Goal: Navigation & Orientation: Find specific page/section

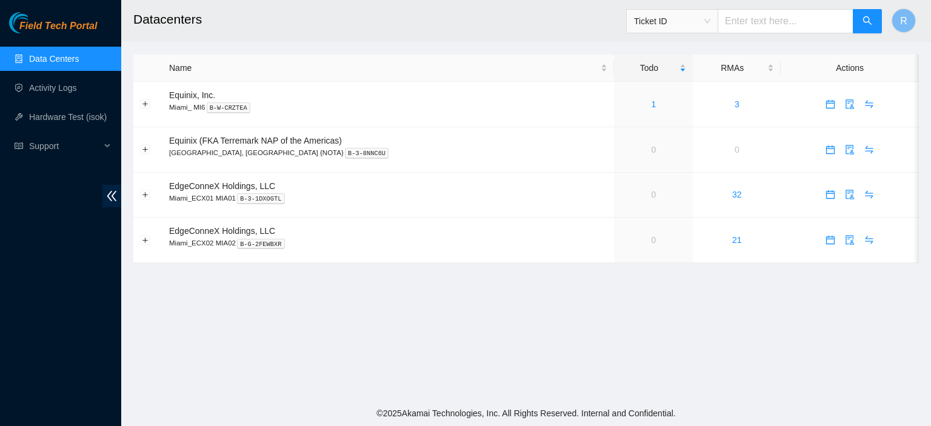
click at [65, 61] on link "Data Centers" at bounding box center [54, 59] width 50 height 10
click at [62, 87] on link "Activity Logs" at bounding box center [53, 88] width 48 height 10
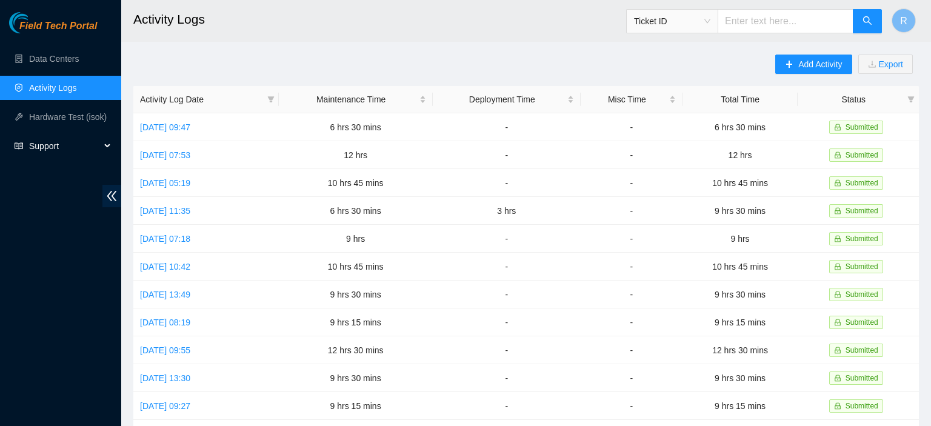
click at [107, 141] on div "Support" at bounding box center [60, 146] width 121 height 24
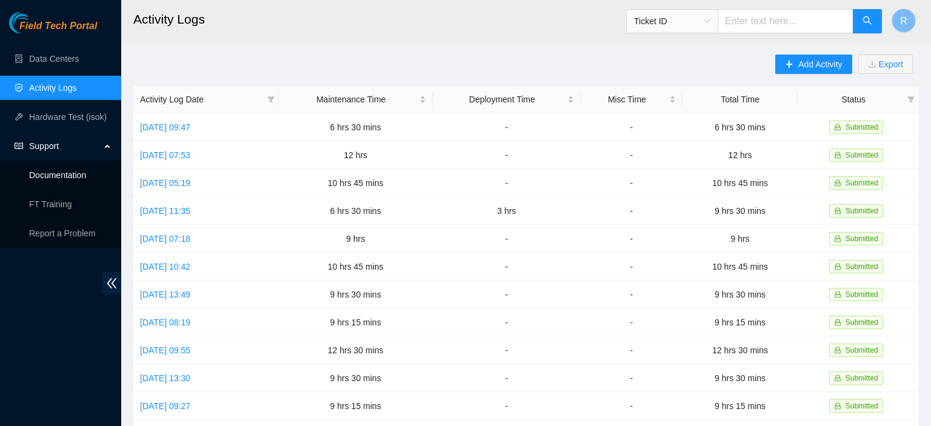
click at [63, 176] on link "Documentation" at bounding box center [57, 175] width 57 height 10
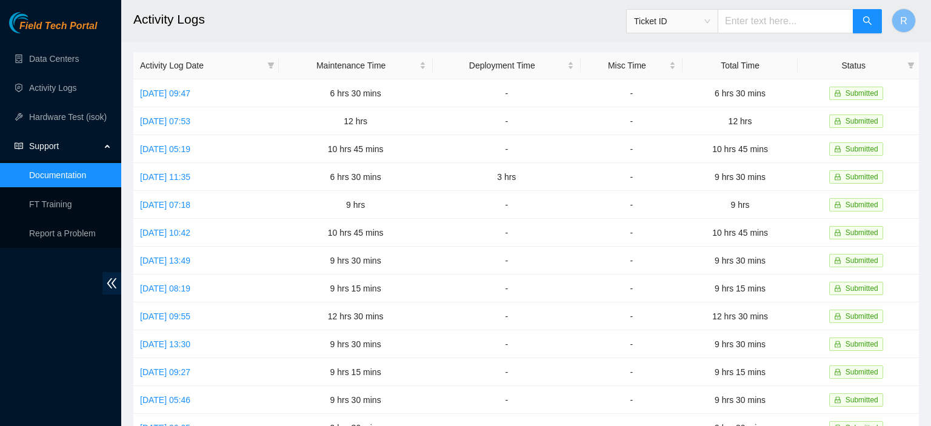
scroll to position [32, 0]
click at [53, 58] on link "Data Centers" at bounding box center [54, 59] width 50 height 10
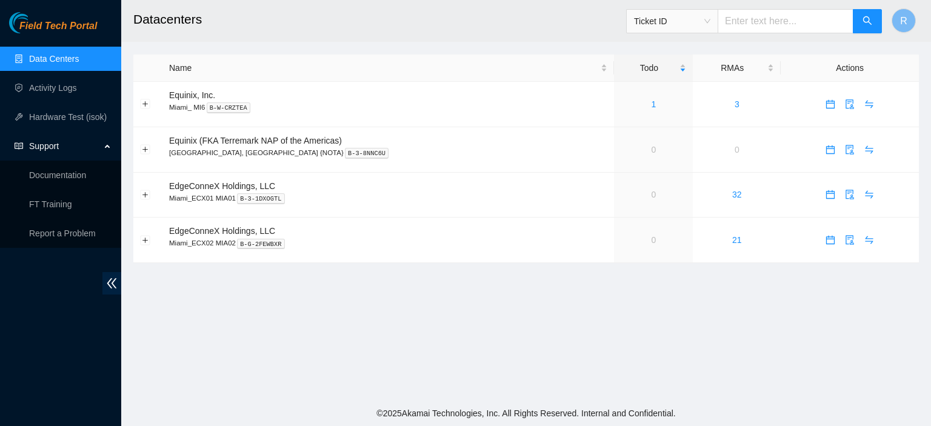
click at [753, 24] on input "text" at bounding box center [785, 21] width 136 height 24
type input "[GEOGRAPHIC_DATA]"
click at [868, 17] on icon "search" at bounding box center [867, 21] width 10 height 10
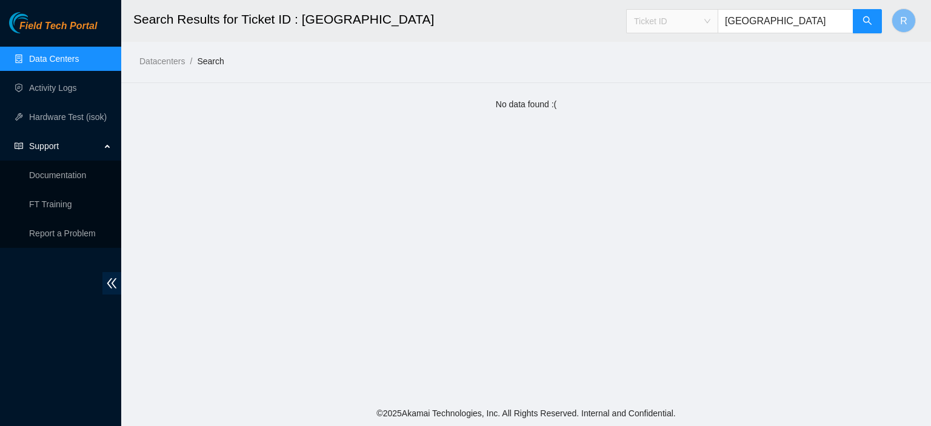
click at [710, 21] on span "Ticket ID" at bounding box center [672, 21] width 76 height 18
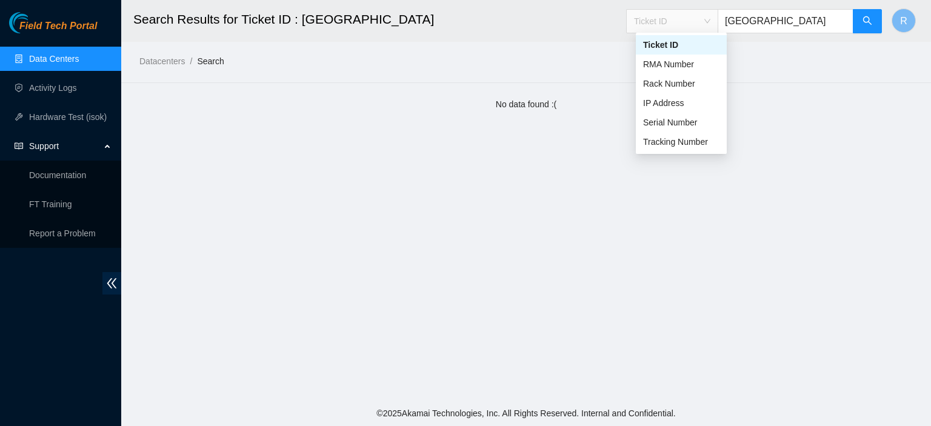
click at [777, 20] on input "[GEOGRAPHIC_DATA]" at bounding box center [785, 21] width 136 height 24
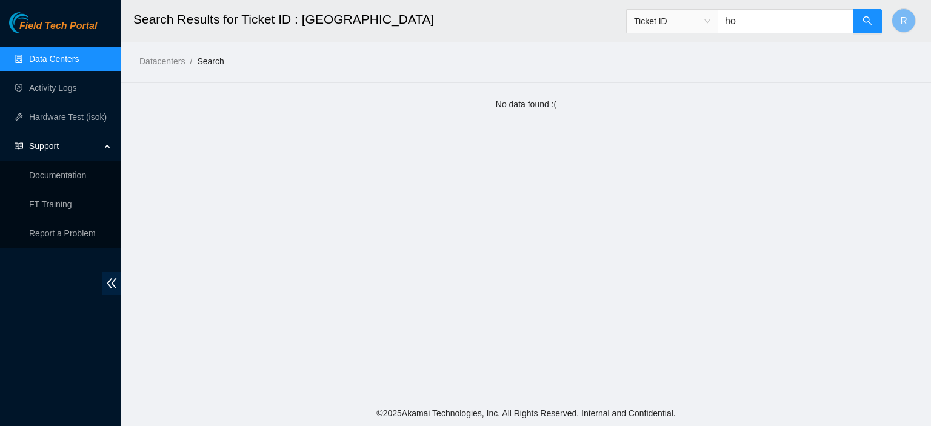
type input "h"
click at [217, 116] on main "Search Results for Ticket ID : houston Ticket ID R Datacenters / Search / No da…" at bounding box center [525, 200] width 809 height 400
click at [165, 63] on link "Datacenters" at bounding box center [161, 61] width 45 height 10
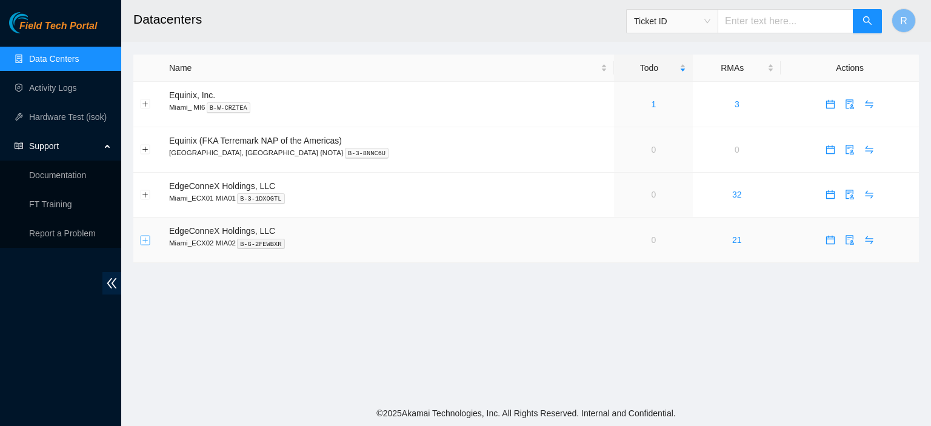
click at [145, 237] on button "Expand row" at bounding box center [146, 240] width 10 height 10
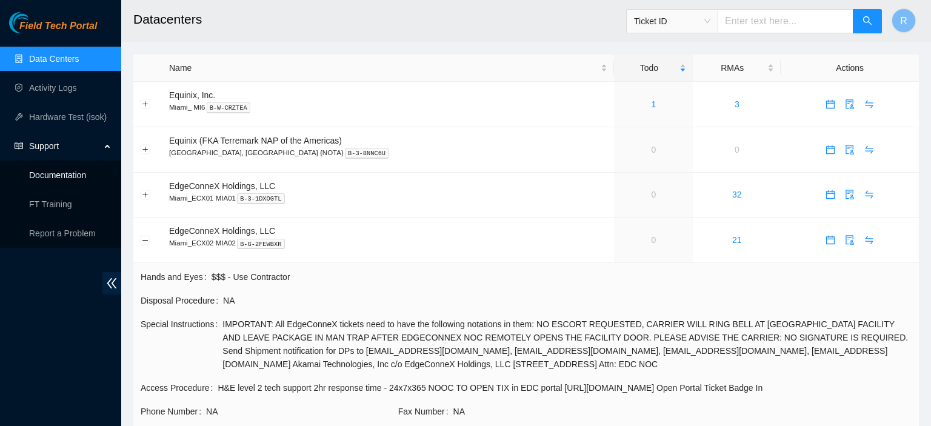
click at [61, 174] on link "Documentation" at bounding box center [57, 175] width 57 height 10
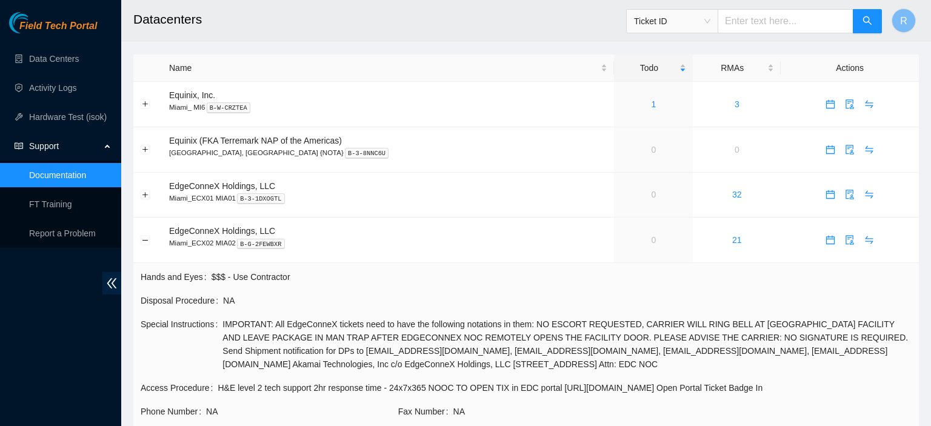
click at [710, 20] on span "Ticket ID" at bounding box center [672, 21] width 76 height 18
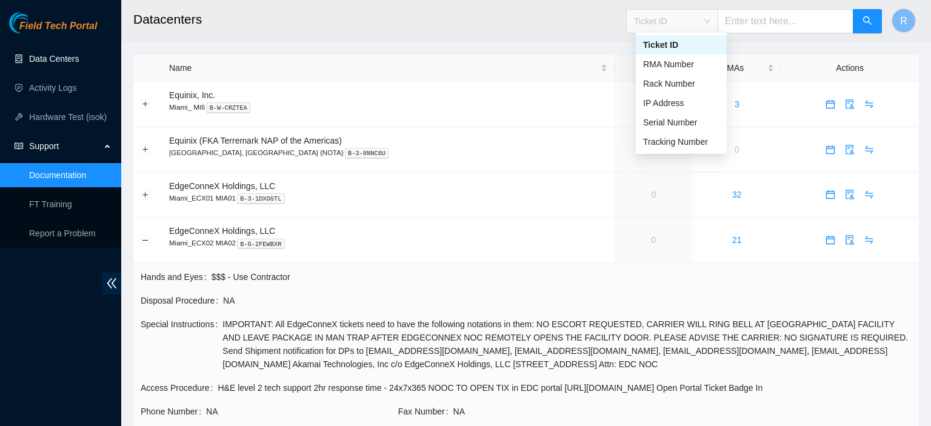
click at [67, 57] on link "Data Centers" at bounding box center [54, 59] width 50 height 10
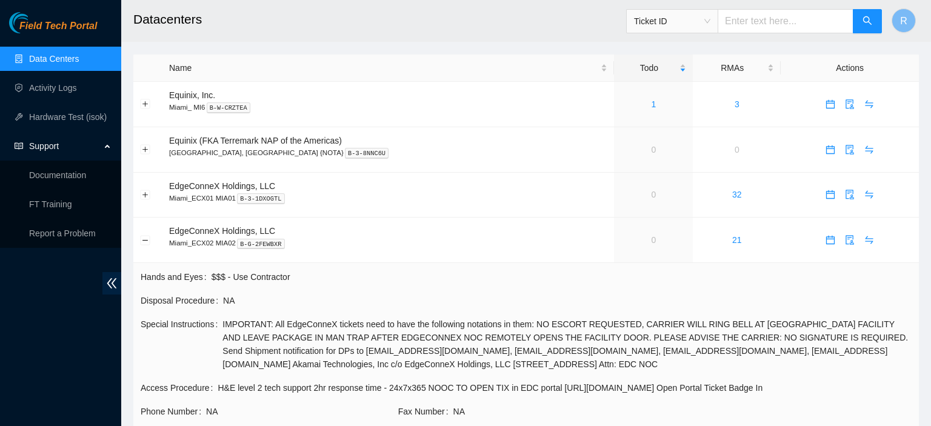
click at [67, 57] on link "Data Centers" at bounding box center [54, 59] width 50 height 10
click at [62, 59] on link "Data Centers" at bounding box center [54, 59] width 50 height 10
click at [185, 101] on td "Equinix, Inc. Miami_ MI6 B-W-CRZTEA" at bounding box center [387, 104] width 451 height 45
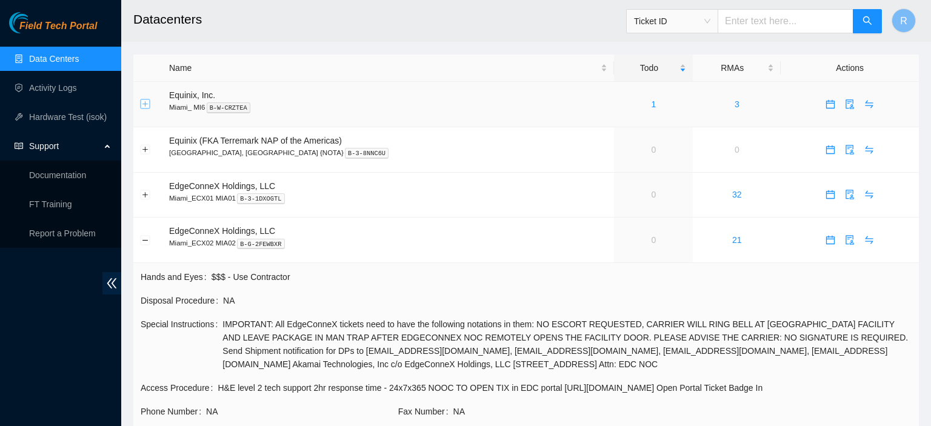
click at [144, 105] on button "Expand row" at bounding box center [146, 104] width 10 height 10
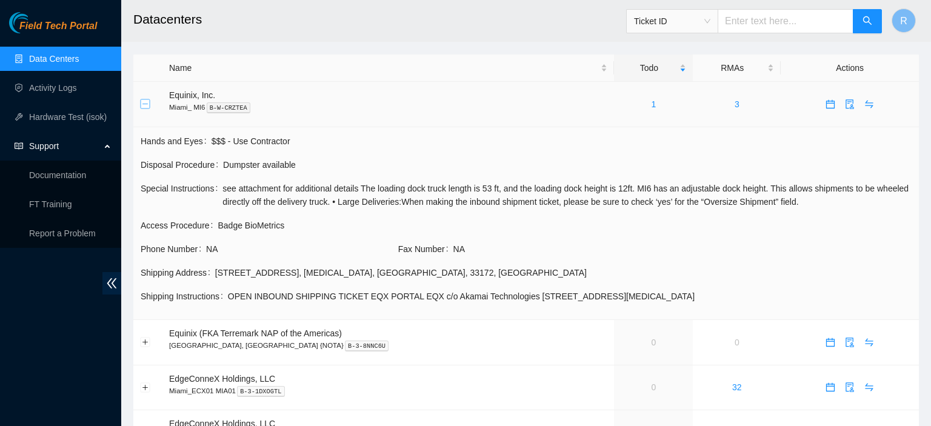
click at [144, 105] on button "Collapse row" at bounding box center [146, 104] width 10 height 10
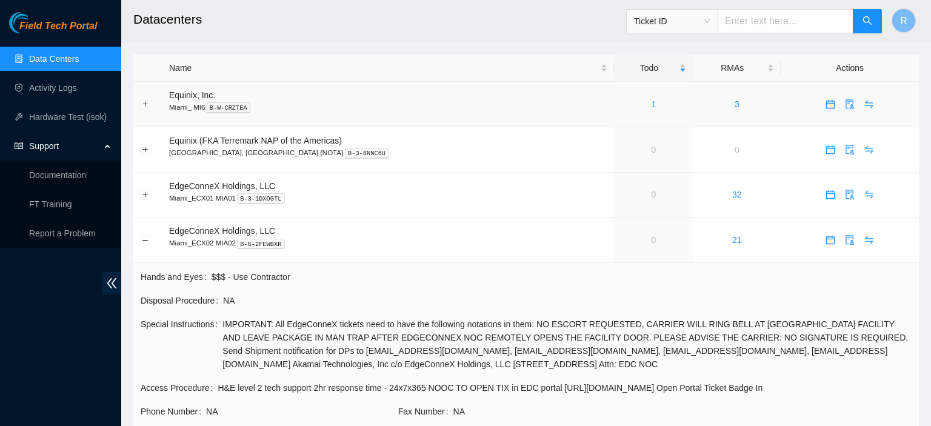
click at [651, 102] on link "1" at bounding box center [653, 104] width 5 height 10
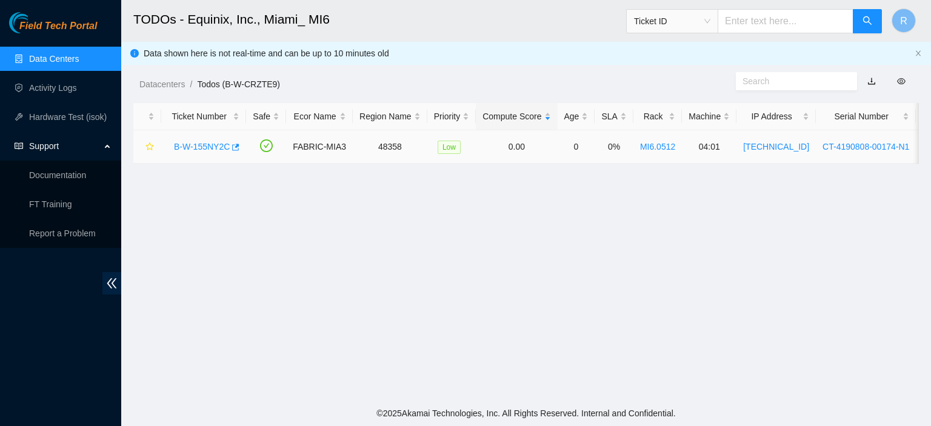
click at [211, 145] on link "B-W-155NY2C" at bounding box center [202, 147] width 56 height 10
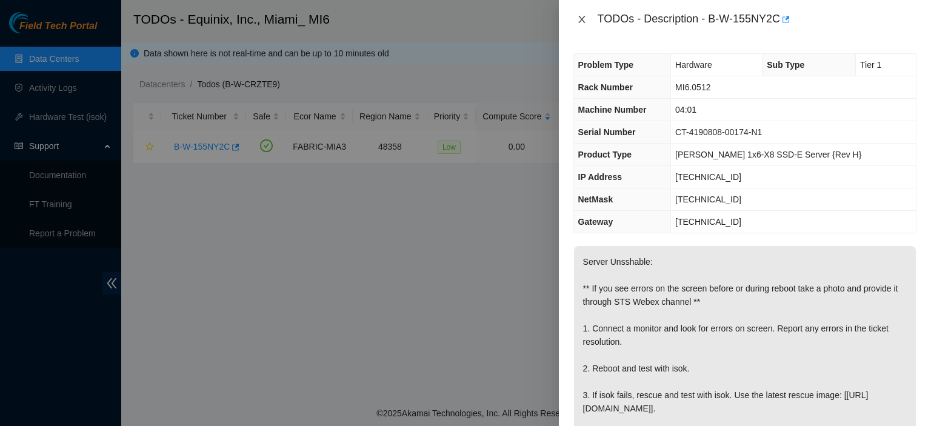
click at [577, 19] on icon "close" at bounding box center [582, 20] width 10 height 10
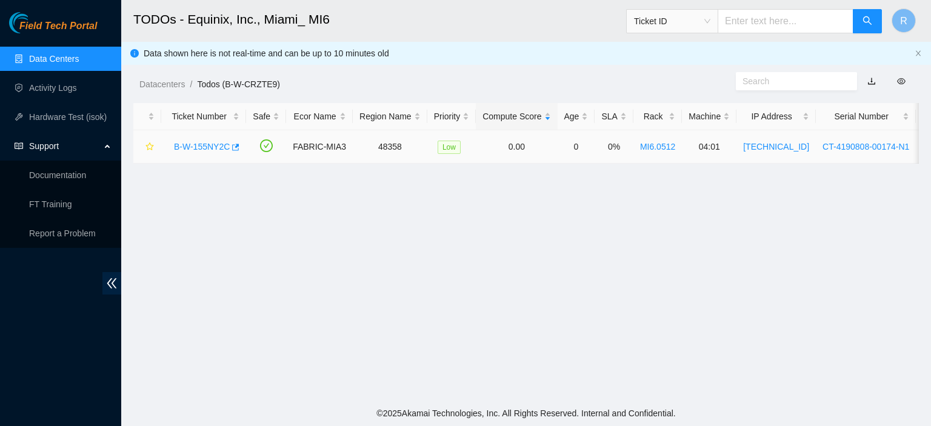
click at [217, 145] on link "B-W-155NY2C" at bounding box center [202, 147] width 56 height 10
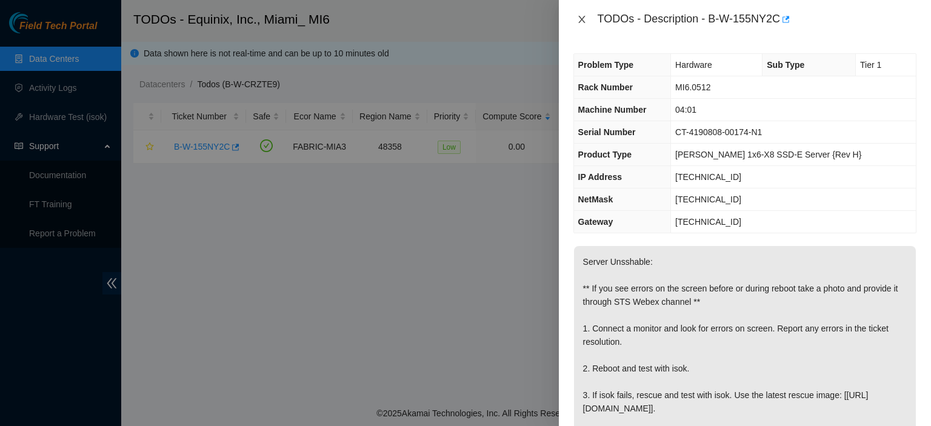
click at [580, 21] on icon "close" at bounding box center [582, 20] width 10 height 10
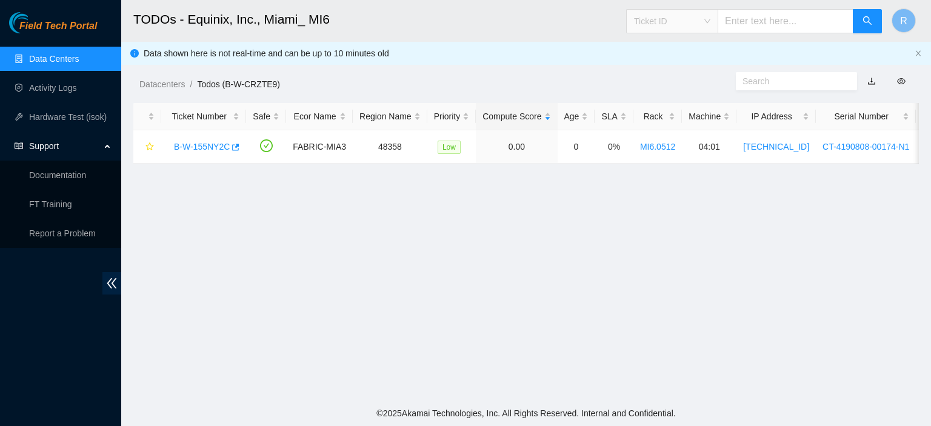
click at [710, 23] on span "Ticket ID" at bounding box center [672, 21] width 76 height 18
click at [777, 26] on input "text" at bounding box center [785, 21] width 136 height 24
click at [870, 18] on icon "search" at bounding box center [867, 21] width 10 height 10
click at [353, 311] on main "TODOs - Equinix, Inc., Miami_ MI6 Ticket ID R Data shown here is not real-time …" at bounding box center [525, 200] width 809 height 400
click at [52, 146] on span "Support" at bounding box center [64, 146] width 71 height 24
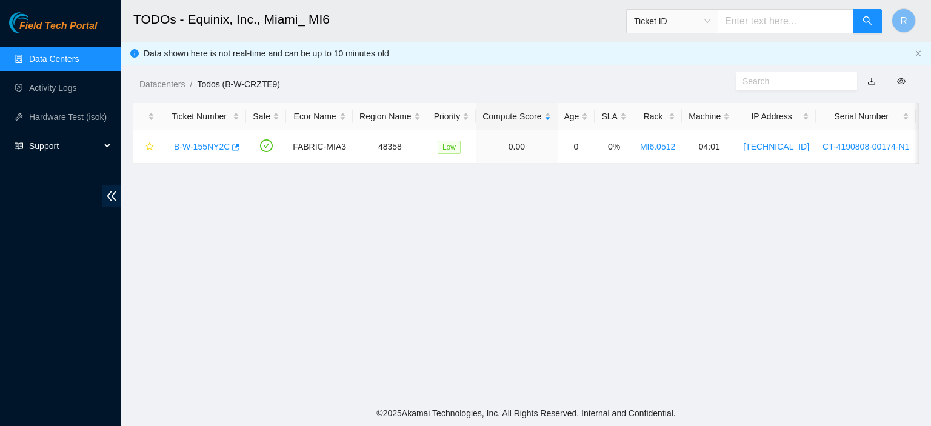
click at [52, 146] on span "Support" at bounding box center [64, 146] width 71 height 24
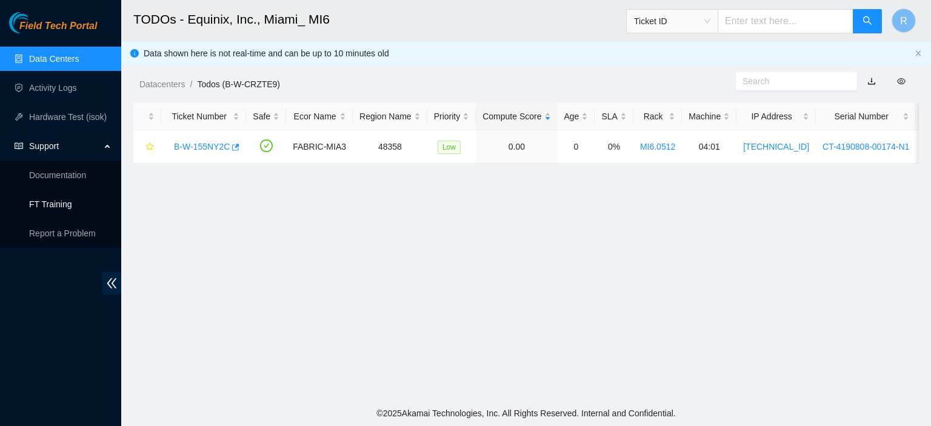
click at [61, 207] on link "FT Training" at bounding box center [50, 204] width 43 height 10
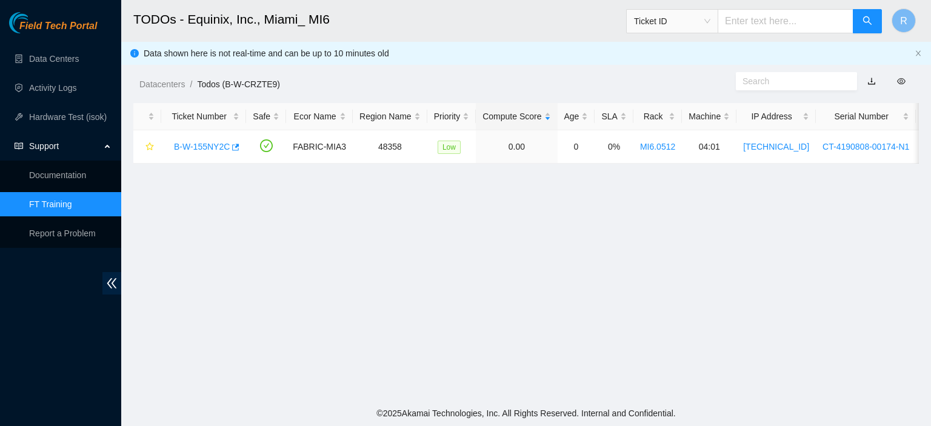
click at [734, 217] on main "TODOs - Equinix, Inc., Miami_ MI6 Ticket ID R Data shown here is not real-time …" at bounding box center [525, 200] width 809 height 400
drag, startPoint x: 548, startPoint y: 116, endPoint x: 626, endPoint y: 50, distance: 102.3
click at [626, 50] on main "TODOs - Equinix, Inc., Miami_ MI6 Ticket ID R Data shown here is not real-time …" at bounding box center [525, 200] width 809 height 400
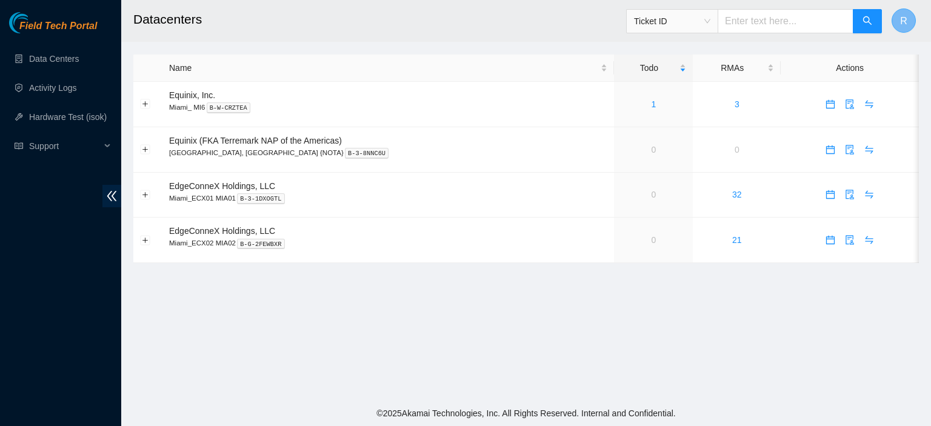
click at [905, 21] on span "R" at bounding box center [903, 20] width 7 height 15
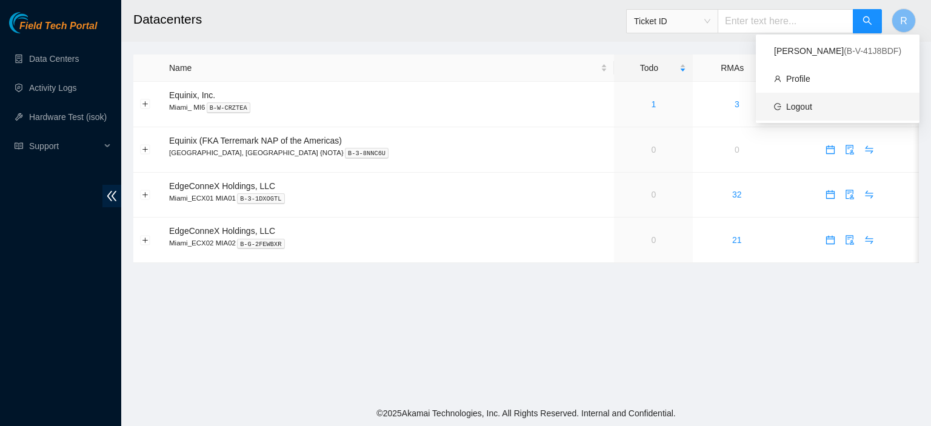
click at [797, 105] on link "Logout" at bounding box center [799, 107] width 26 height 10
